Goal: Information Seeking & Learning: Learn about a topic

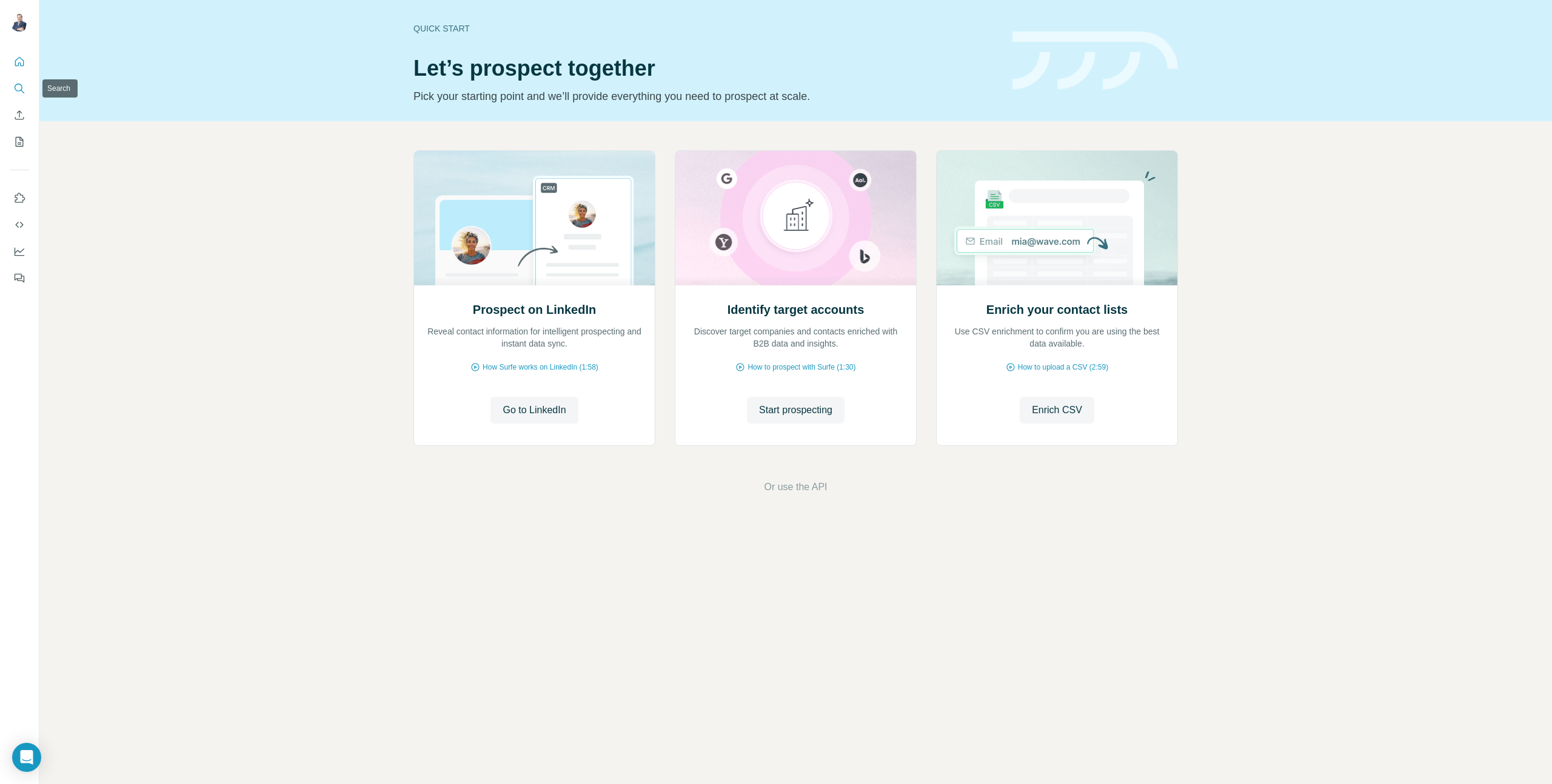
click at [17, 87] on icon "Search" at bounding box center [19, 87] width 12 height 12
click at [23, 86] on icon "Search" at bounding box center [19, 87] width 12 height 12
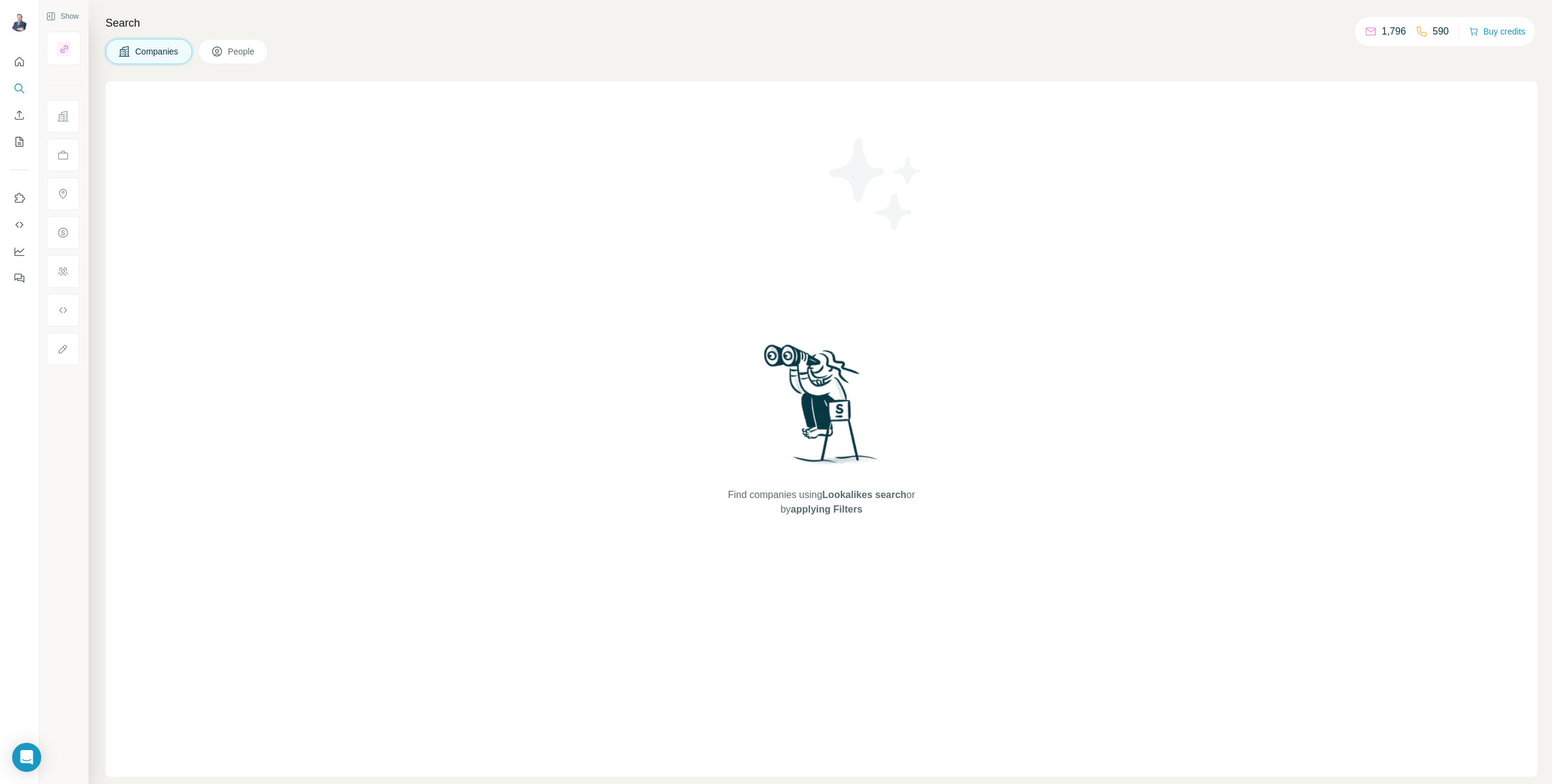
click at [251, 49] on span "People" at bounding box center [242, 50] width 28 height 12
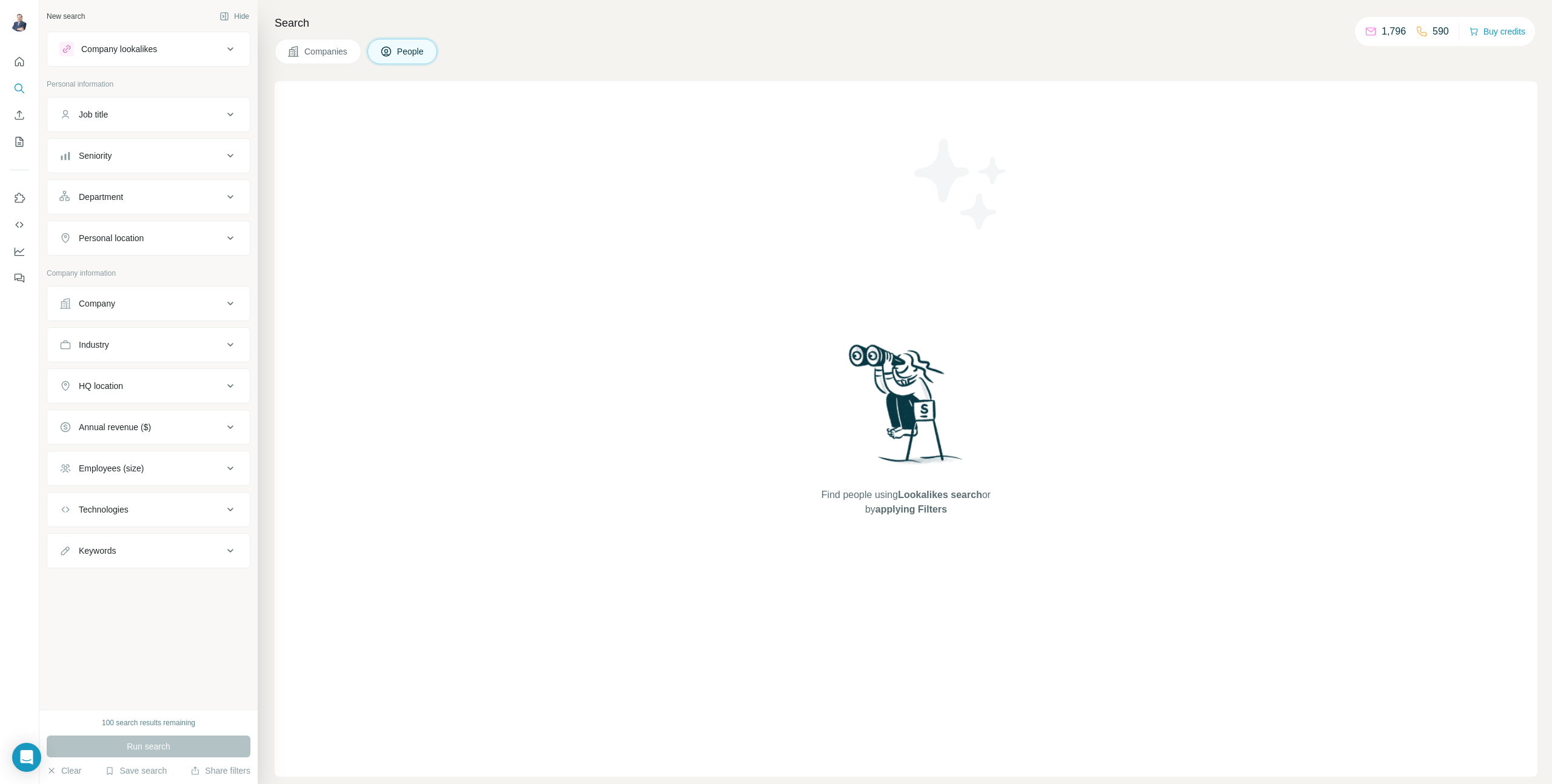
click at [295, 50] on icon at bounding box center [293, 50] width 12 height 12
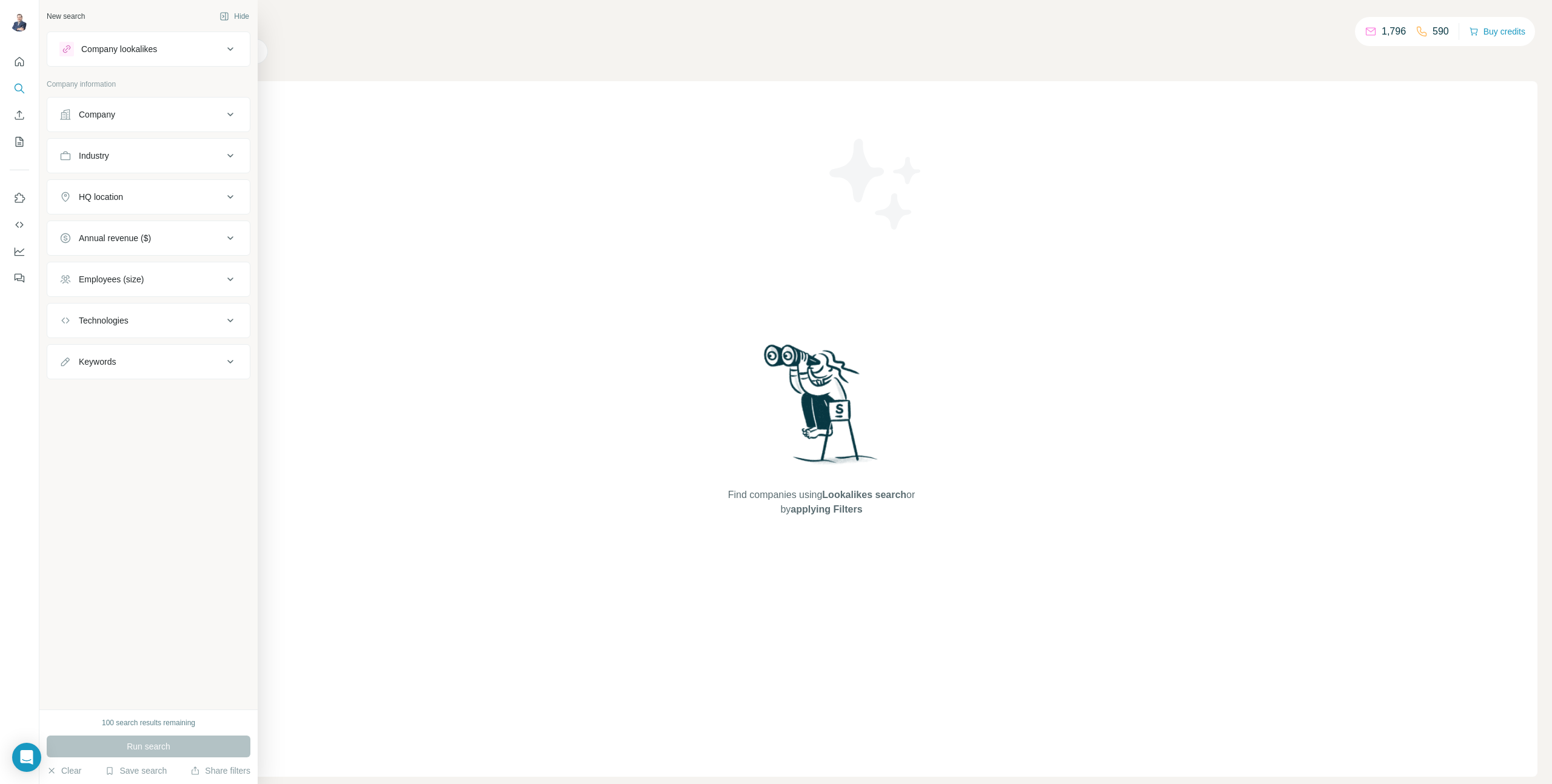
click at [137, 45] on div "Company lookalikes" at bounding box center [119, 49] width 76 height 12
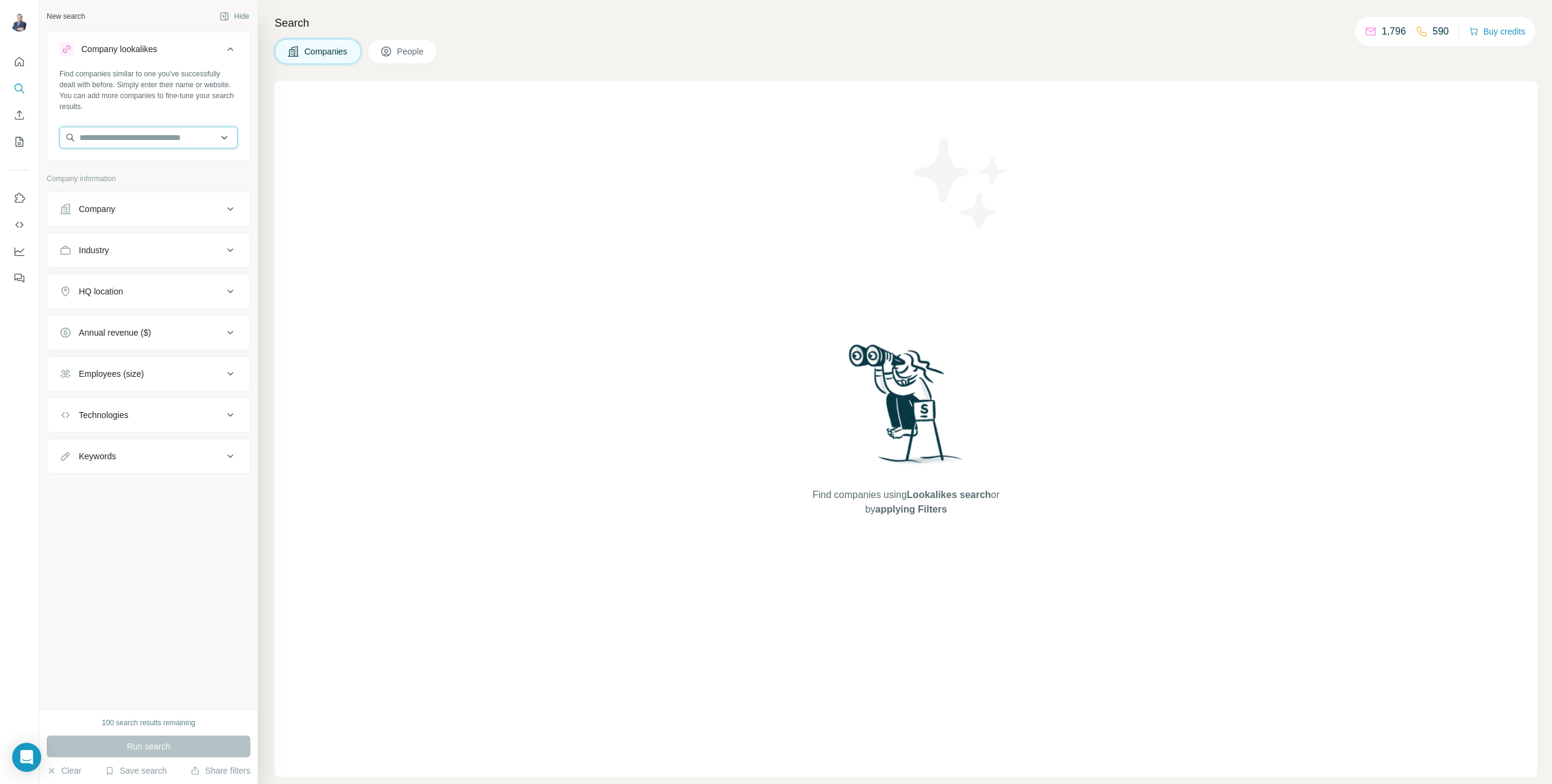
click at [132, 129] on input "text" at bounding box center [149, 138] width 178 height 22
type input "*******"
click at [121, 197] on p "Goodbox" at bounding box center [123, 197] width 59 height 12
click at [392, 50] on icon at bounding box center [386, 50] width 12 height 12
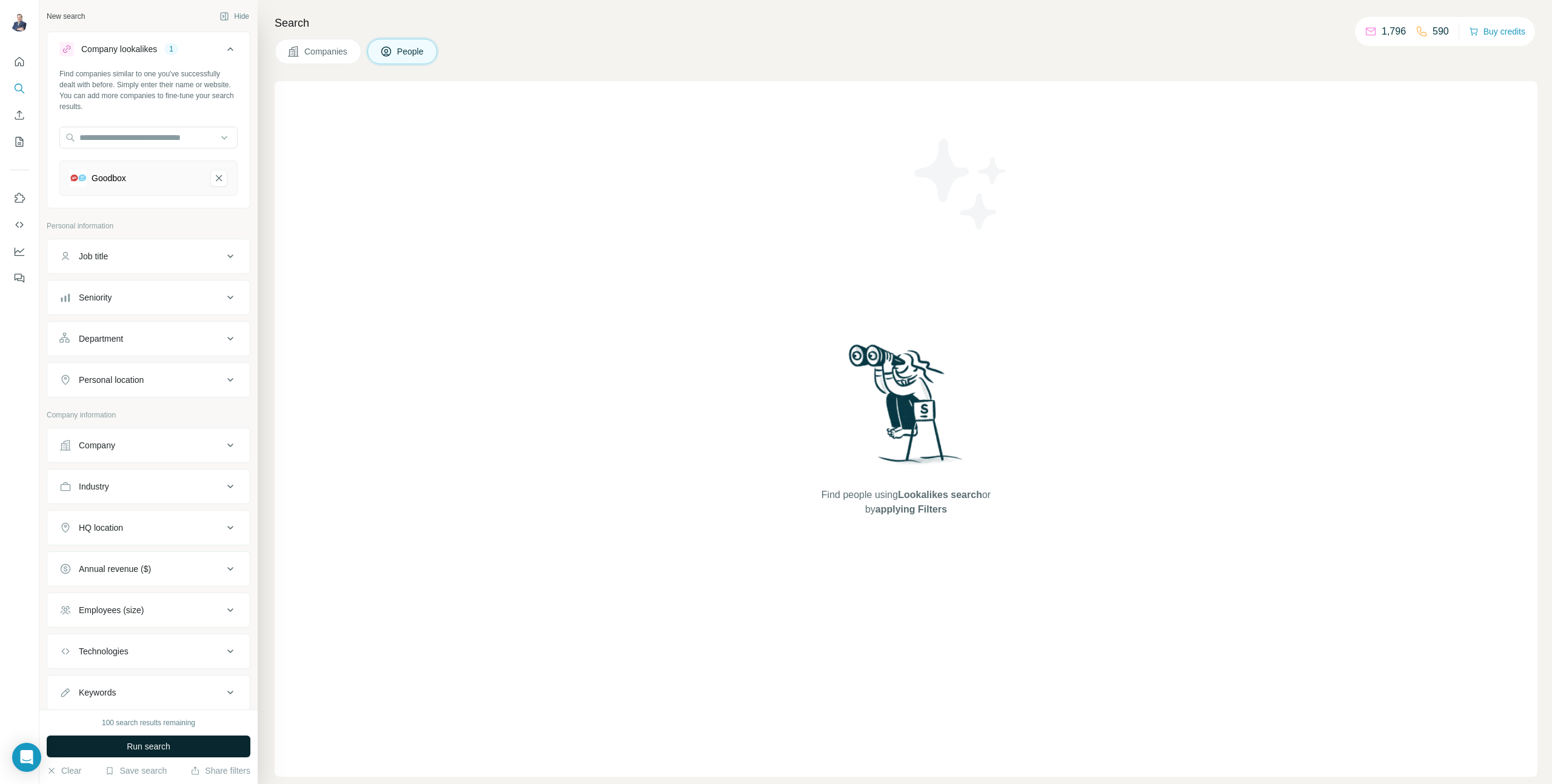
click at [149, 750] on span "Run search" at bounding box center [149, 746] width 43 height 12
click at [310, 64] on button "Companies" at bounding box center [318, 51] width 87 height 25
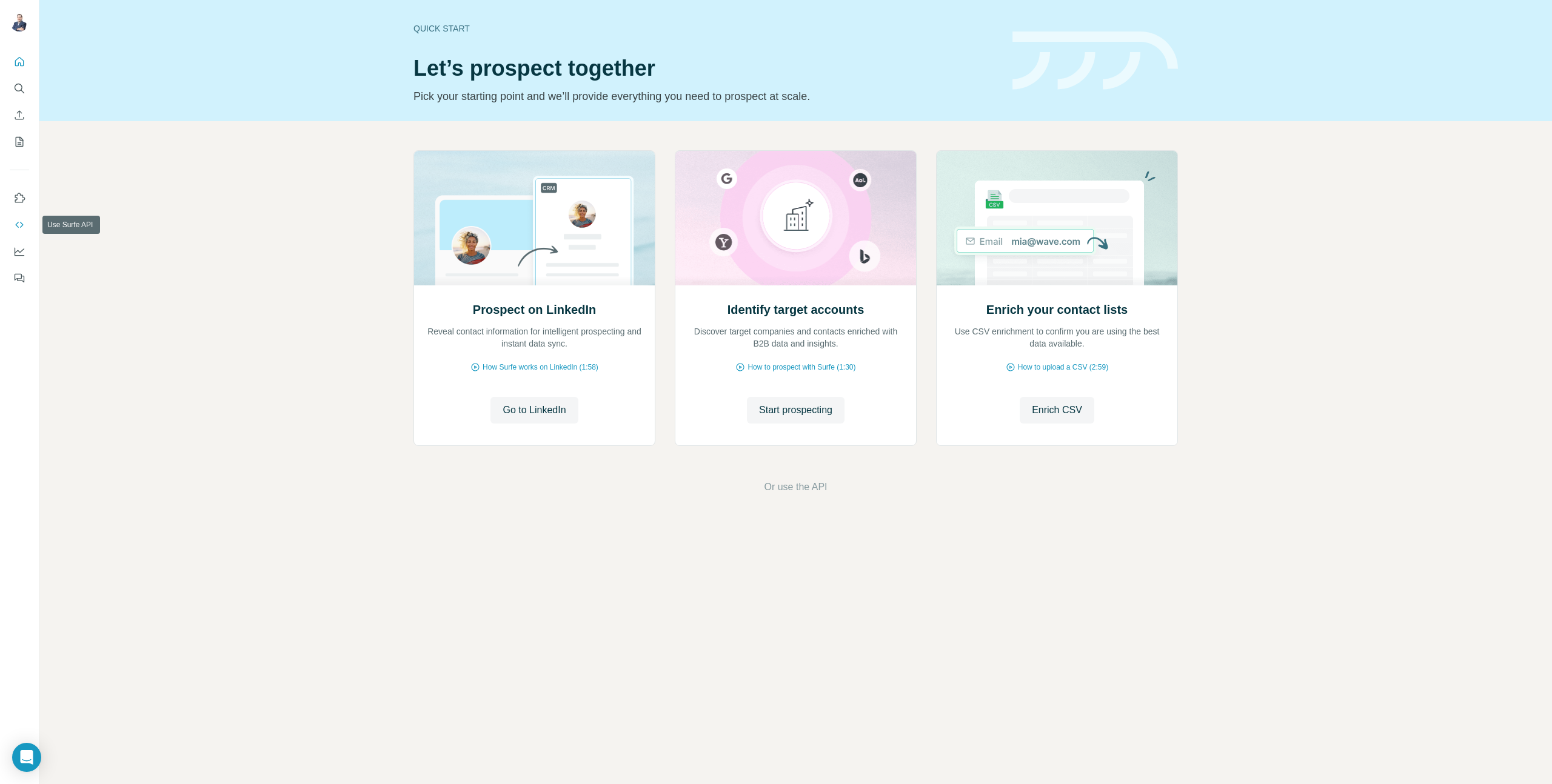
click at [18, 230] on icon "Use Surfe API" at bounding box center [19, 224] width 12 height 12
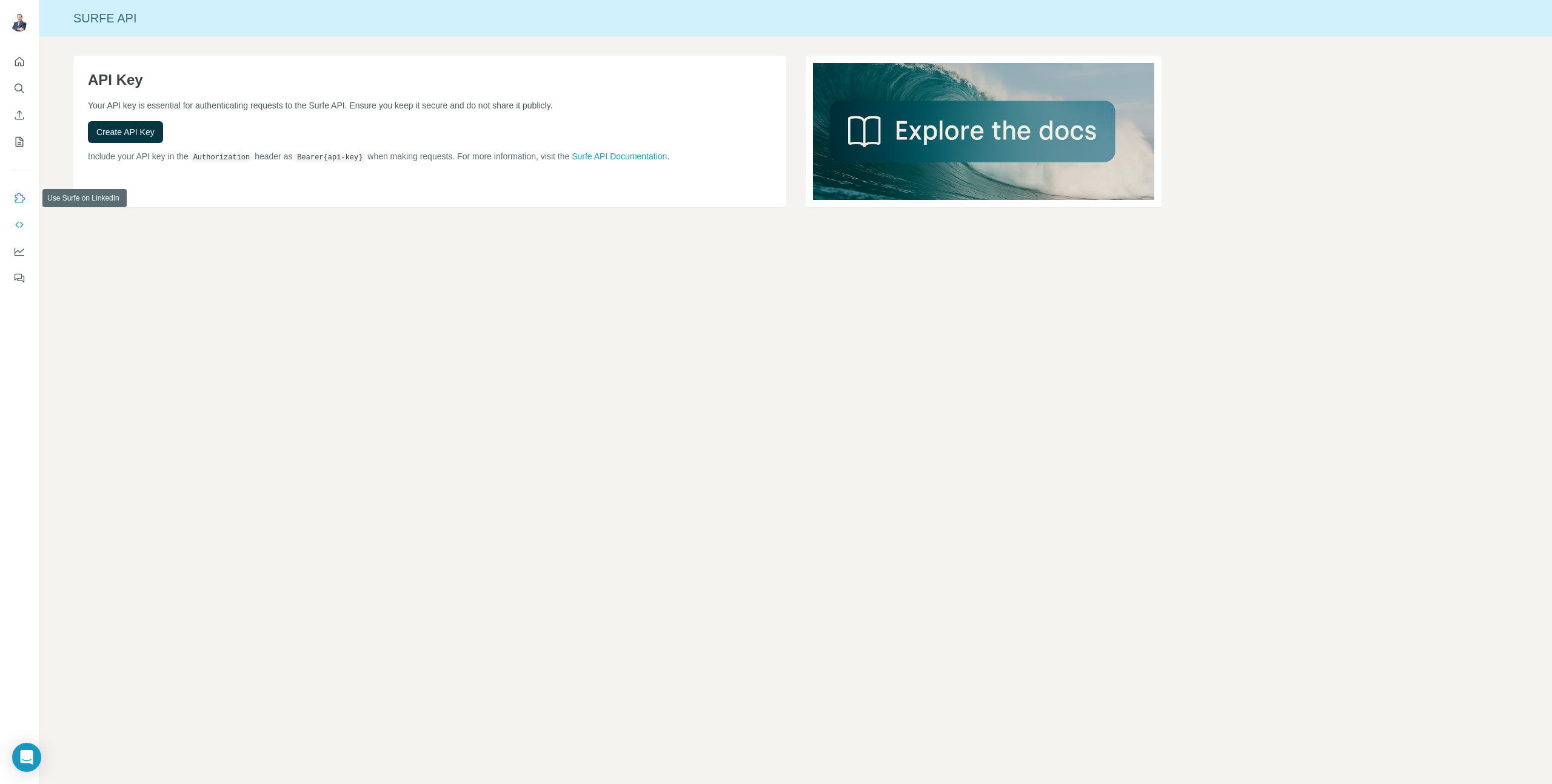
click at [18, 202] on icon "Use Surfe on LinkedIn" at bounding box center [20, 197] width 10 height 10
